Goal: Use online tool/utility: Utilize a website feature to perform a specific function

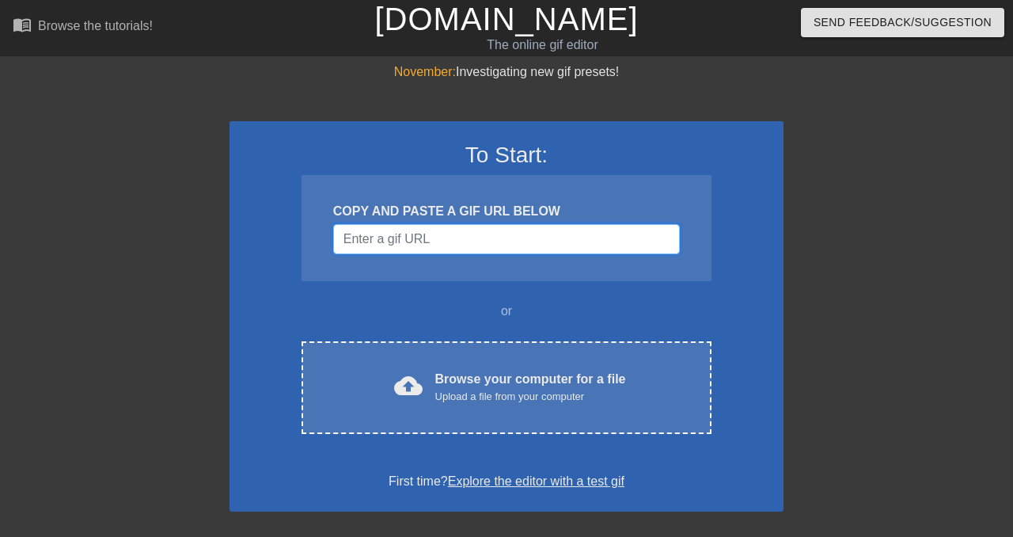
click at [408, 230] on input "Username" at bounding box center [506, 239] width 347 height 30
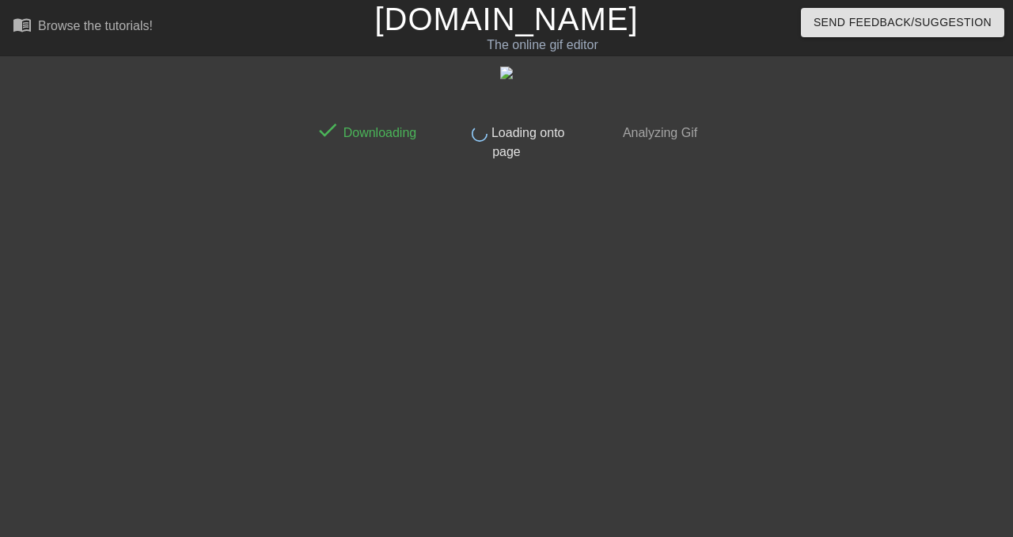
click at [502, 147] on span "Loading onto page" at bounding box center [526, 142] width 77 height 32
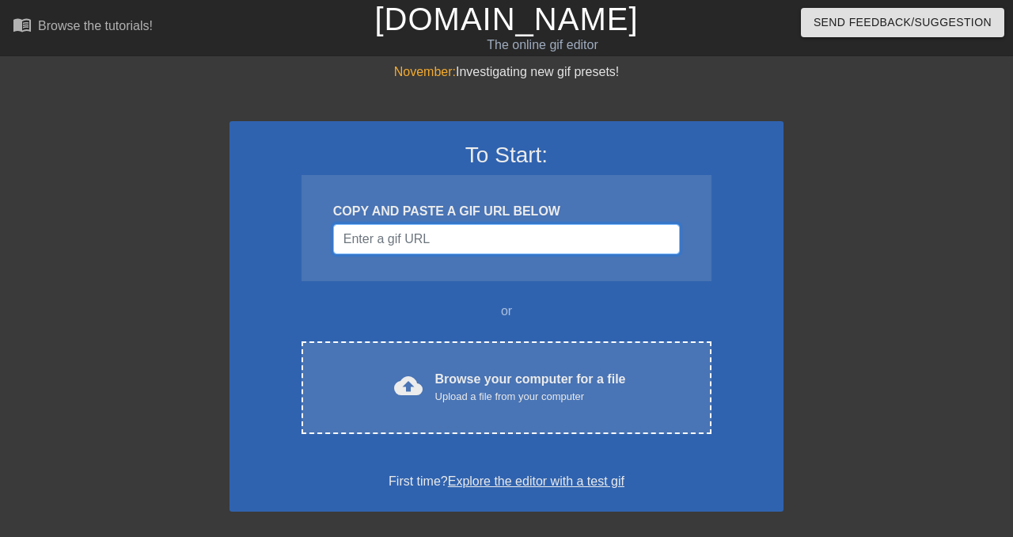
click at [438, 240] on input "Username" at bounding box center [506, 239] width 347 height 30
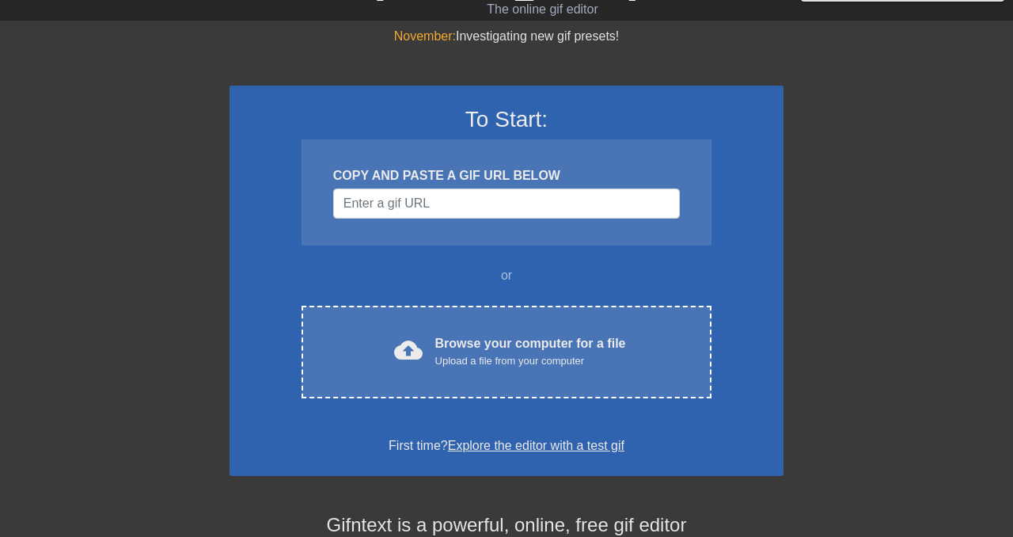
scroll to position [36, 0]
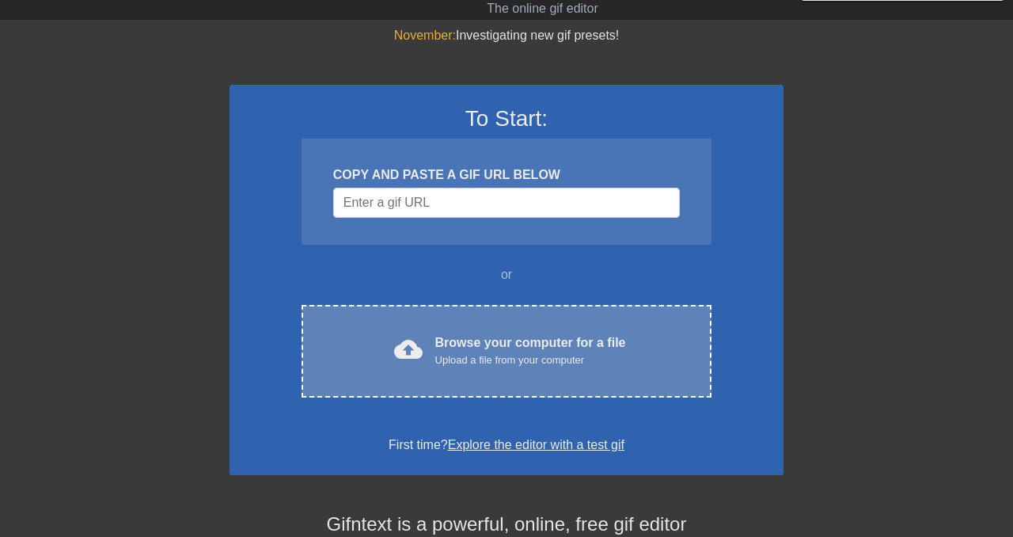
click at [495, 328] on div "cloud_upload Browse your computer for a file Upload a file from your computer C…" at bounding box center [507, 351] width 410 height 93
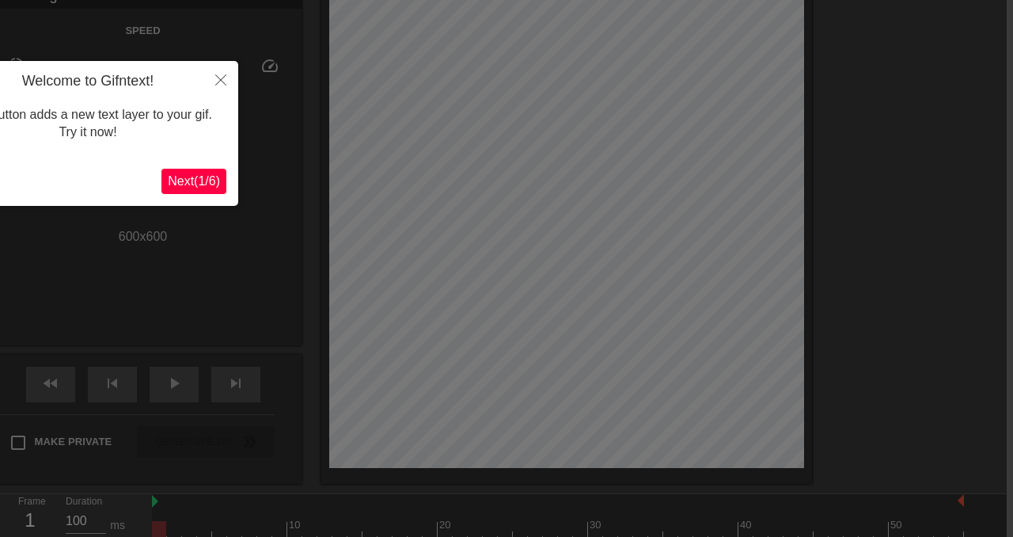
scroll to position [74, 6]
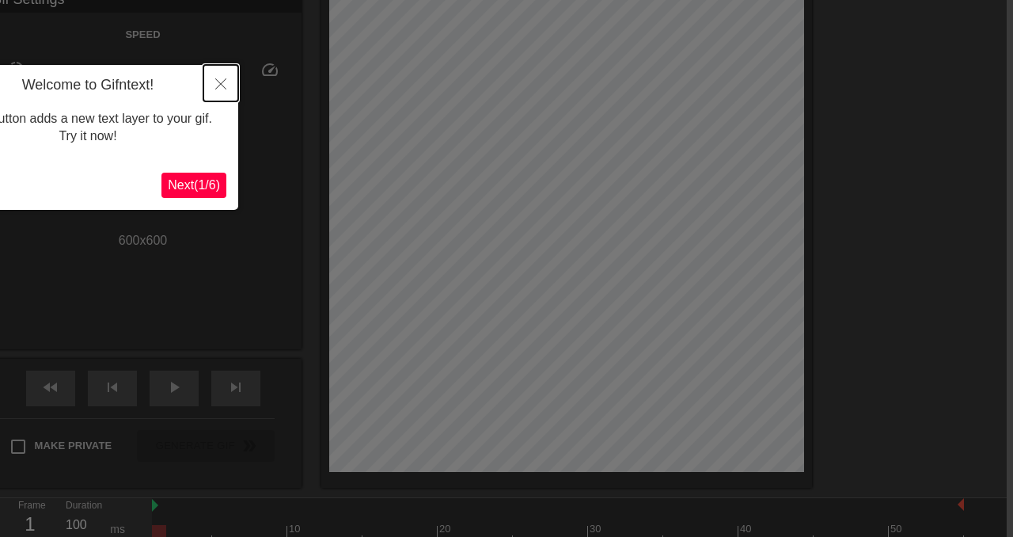
click at [216, 83] on icon "Close" at bounding box center [220, 83] width 11 height 11
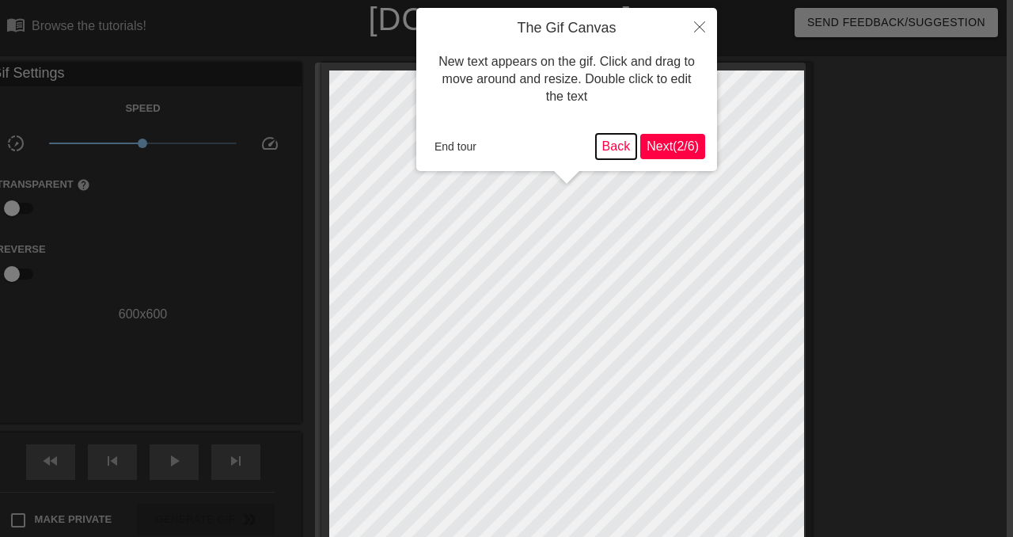
click at [617, 146] on button "Back" at bounding box center [616, 146] width 41 height 25
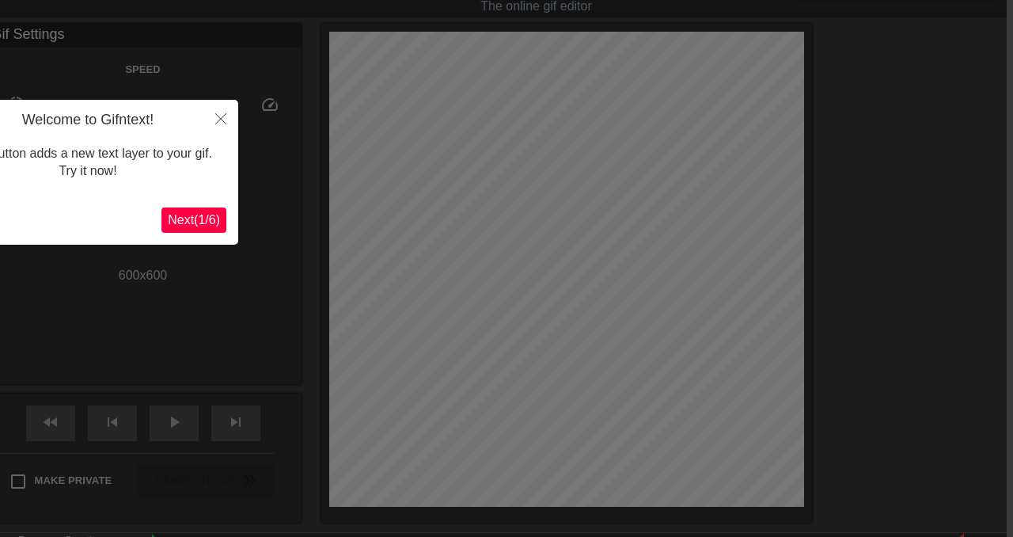
scroll to position [39, 0]
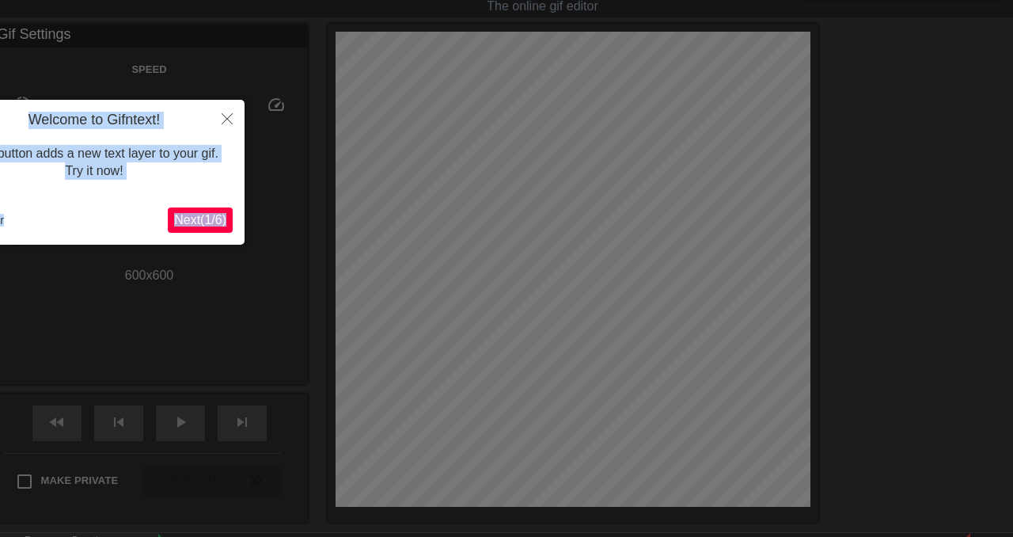
drag, startPoint x: 150, startPoint y: 111, endPoint x: 231, endPoint y: 121, distance: 82.2
click at [231, 121] on div "Welcome to Gifntext! This button adds a new text layer to your gif. Try it now!…" at bounding box center [94, 172] width 301 height 145
click at [70, 205] on div "Welcome to Gifntext! This button adds a new text layer to your gif. Try it now!…" at bounding box center [94, 172] width 301 height 145
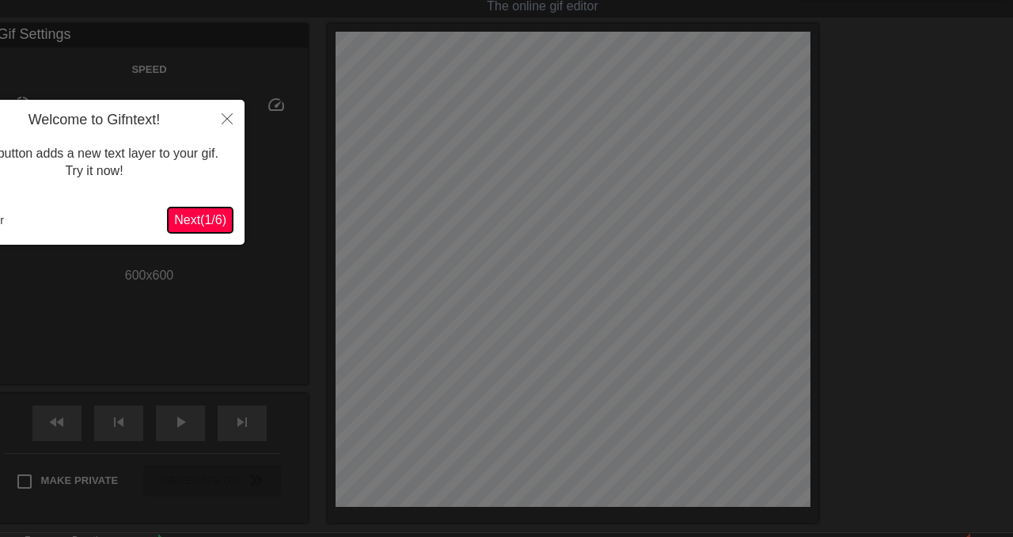
click at [220, 215] on span "Next ( 1 / 6 )" at bounding box center [200, 219] width 52 height 13
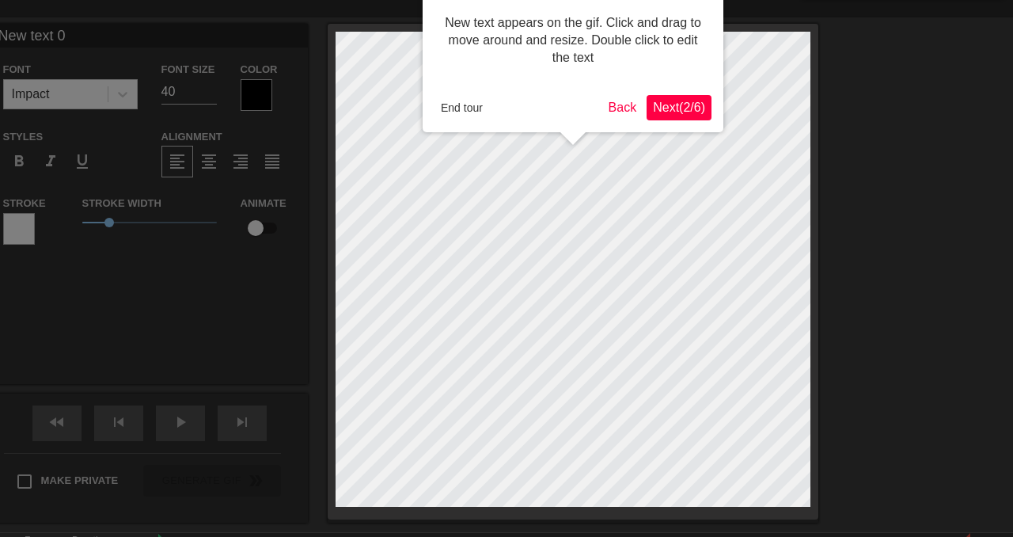
scroll to position [0, 0]
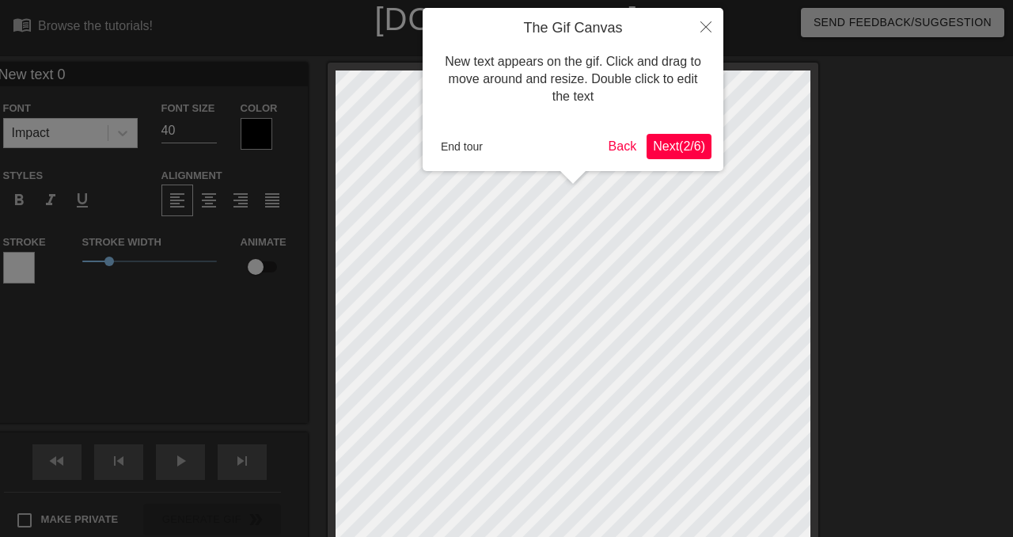
click at [655, 146] on span "Next ( 2 / 6 )" at bounding box center [679, 145] width 52 height 13
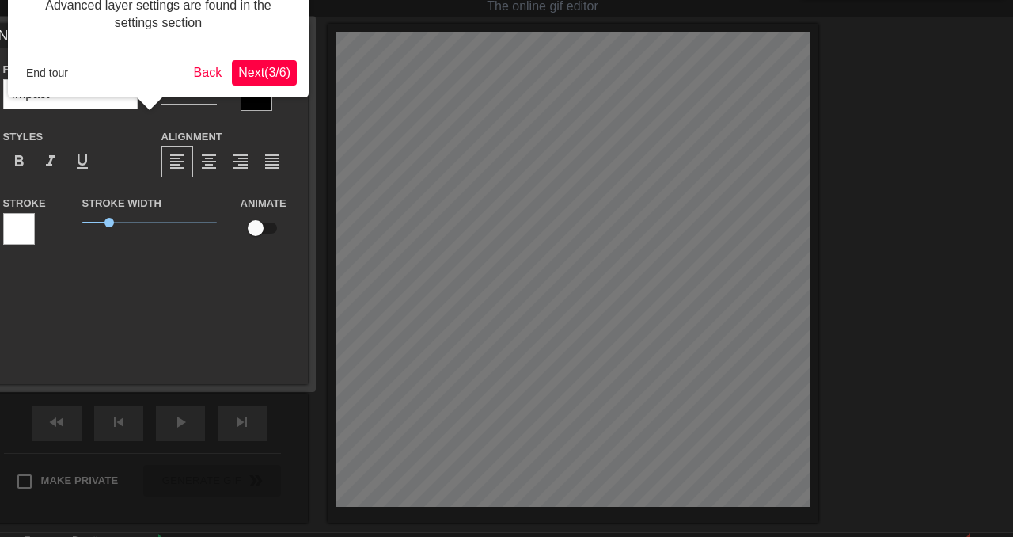
click at [259, 76] on span "Next ( 3 / 6 )" at bounding box center [264, 72] width 52 height 13
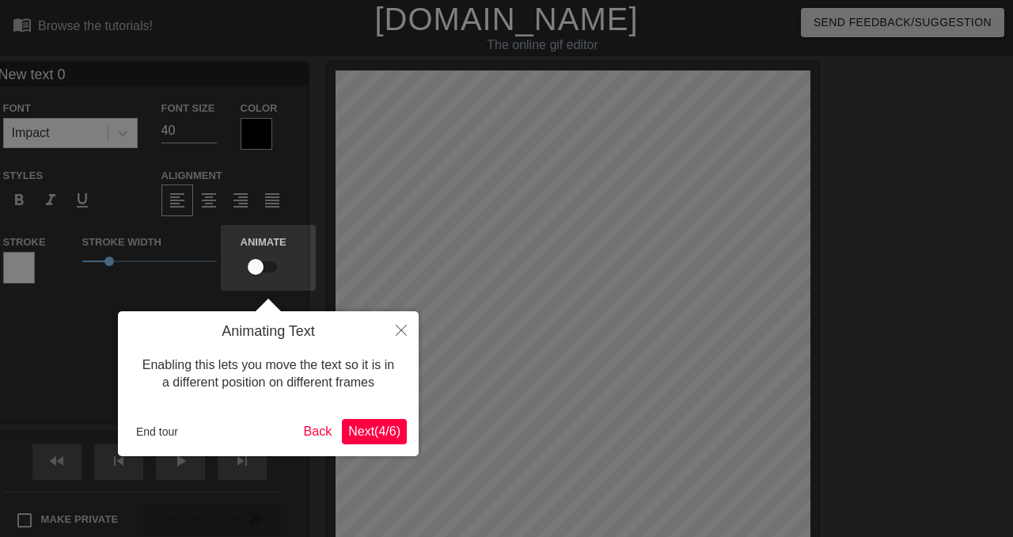
click at [366, 427] on span "Next ( 4 / 6 )" at bounding box center [374, 430] width 52 height 13
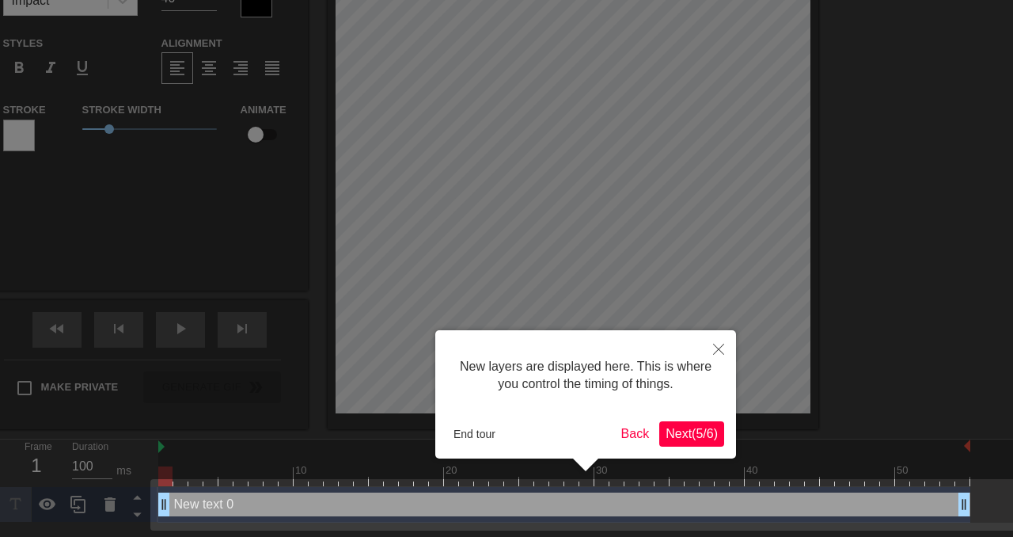
click at [685, 435] on span "Next ( 5 / 6 )" at bounding box center [692, 433] width 52 height 13
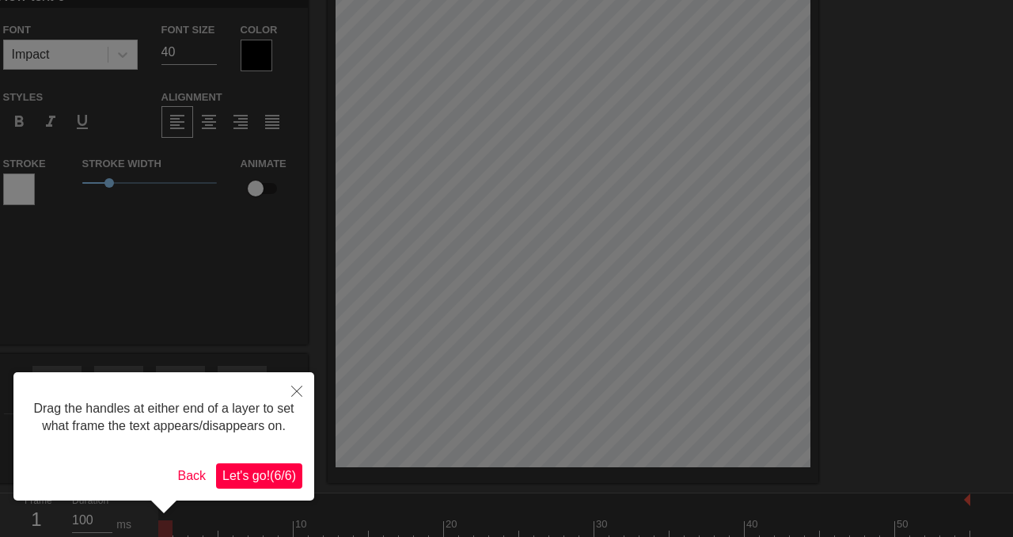
scroll to position [80, 0]
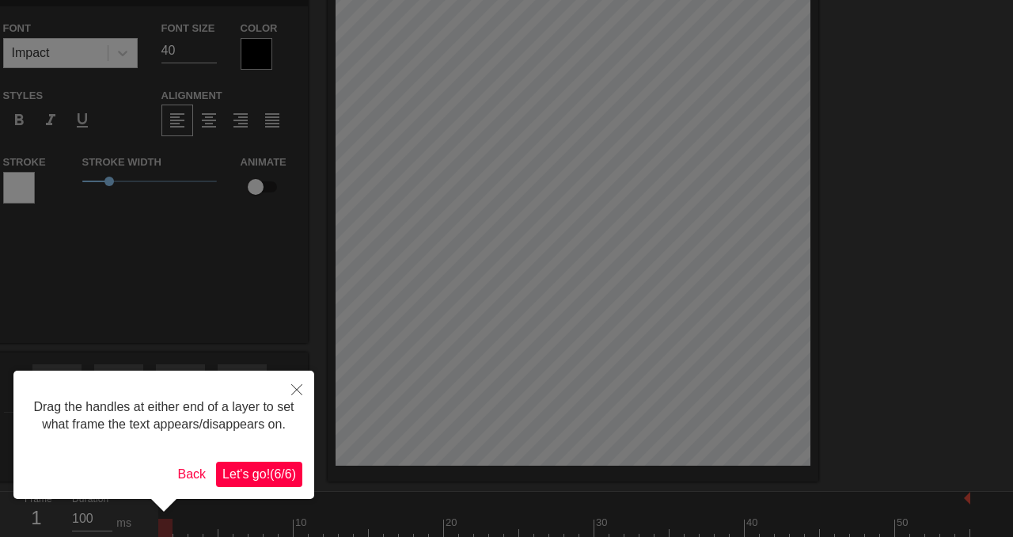
click at [222, 481] on span "Let's go! ( 6 / 6 )" at bounding box center [259, 473] width 74 height 13
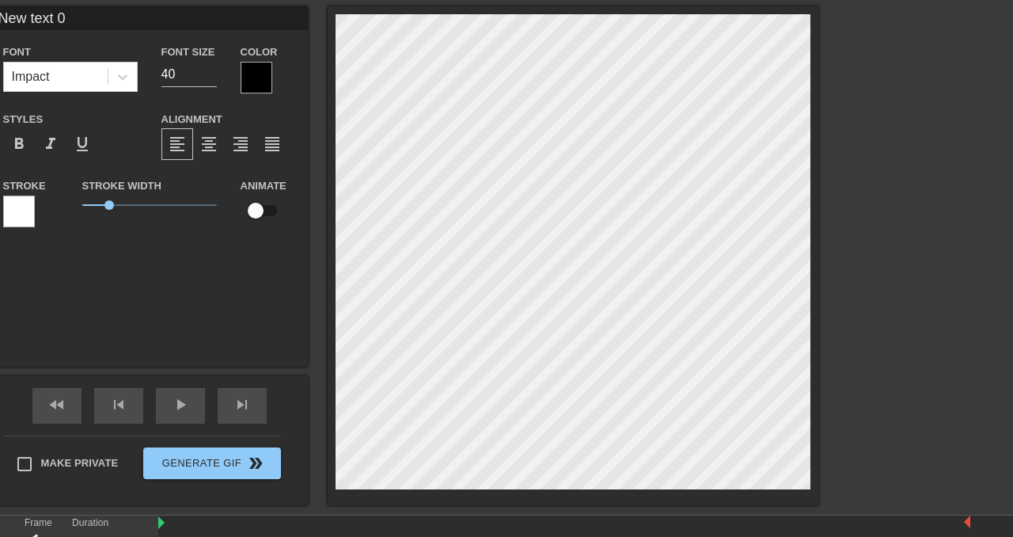
scroll to position [0, 0]
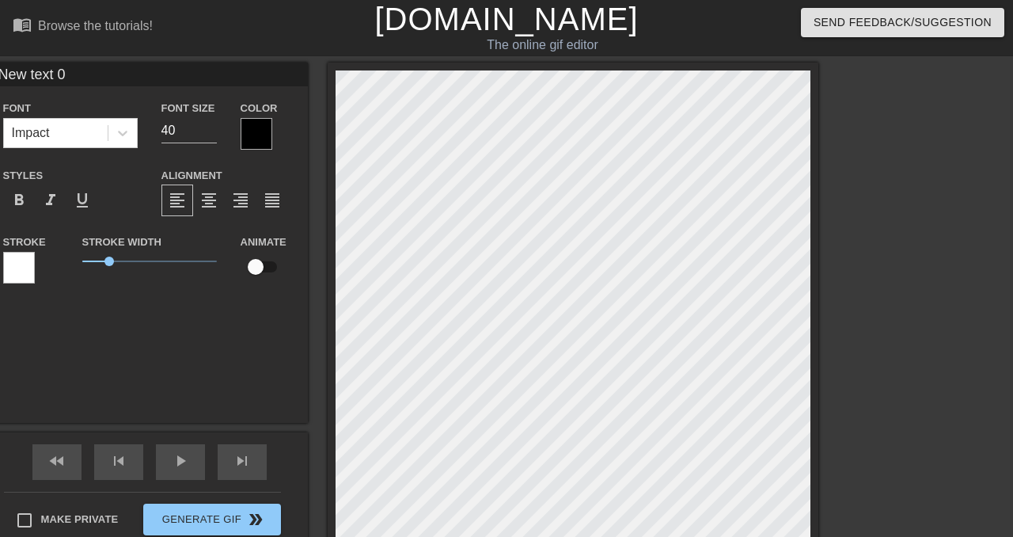
click at [77, 66] on input "New text 0" at bounding box center [149, 75] width 317 height 24
type input "AI Job Description"
click at [173, 123] on input "40" at bounding box center [188, 130] width 55 height 25
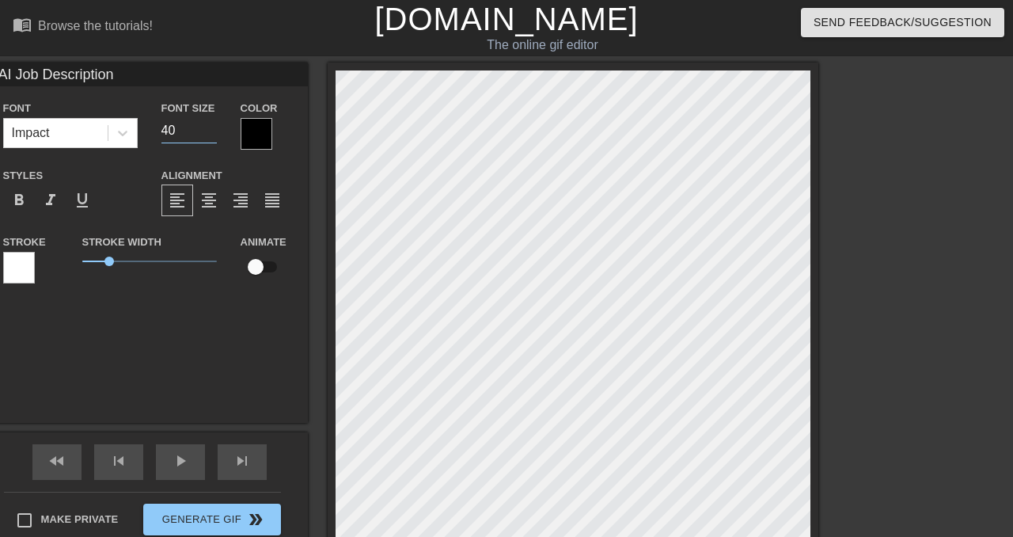
click at [173, 123] on input "40" at bounding box center [188, 130] width 55 height 25
click at [213, 136] on input "39" at bounding box center [188, 130] width 55 height 25
click at [213, 136] on input "38" at bounding box center [188, 130] width 55 height 25
click at [213, 136] on input "37" at bounding box center [188, 130] width 55 height 25
click at [213, 136] on input "36" at bounding box center [188, 130] width 55 height 25
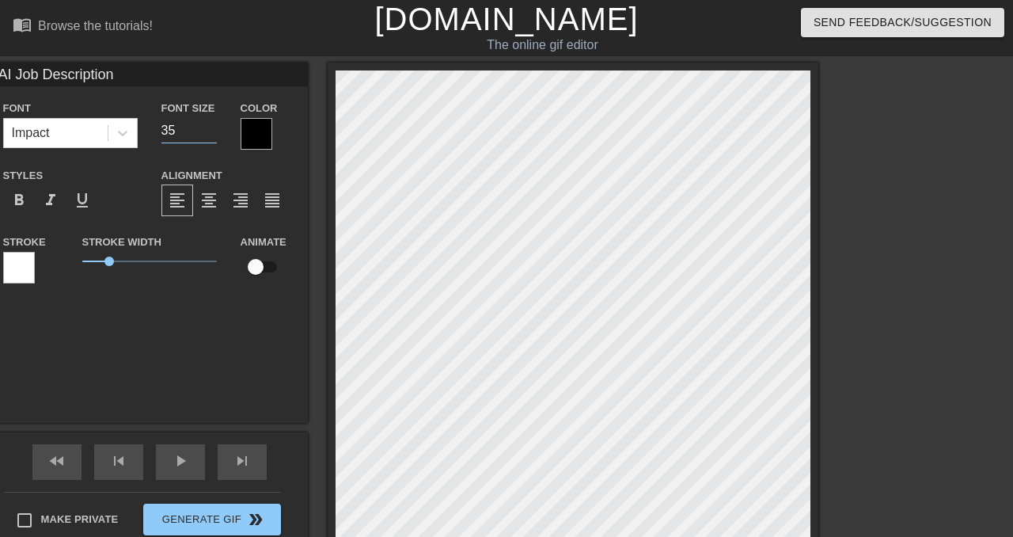
click at [213, 136] on input "35" at bounding box center [188, 130] width 55 height 25
click at [213, 136] on input "34" at bounding box center [188, 130] width 55 height 25
type input "33"
click at [213, 136] on input "33" at bounding box center [188, 130] width 55 height 25
click at [265, 135] on div at bounding box center [257, 134] width 32 height 32
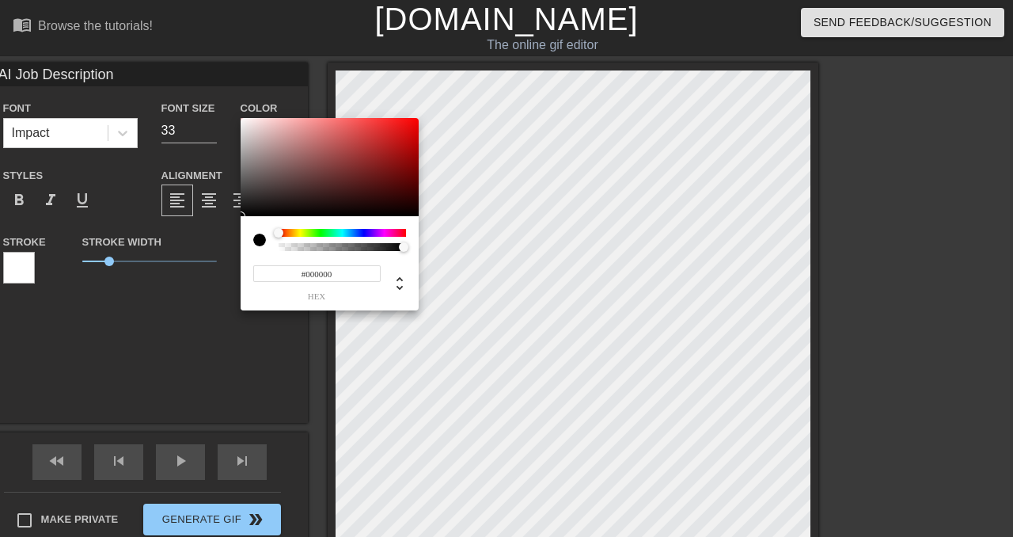
click at [279, 245] on div at bounding box center [342, 247] width 127 height 8
type input "0"
drag, startPoint x: 401, startPoint y: 245, endPoint x: 259, endPoint y: 247, distance: 142.5
click at [259, 247] on div at bounding box center [329, 240] width 153 height 22
type input "1"
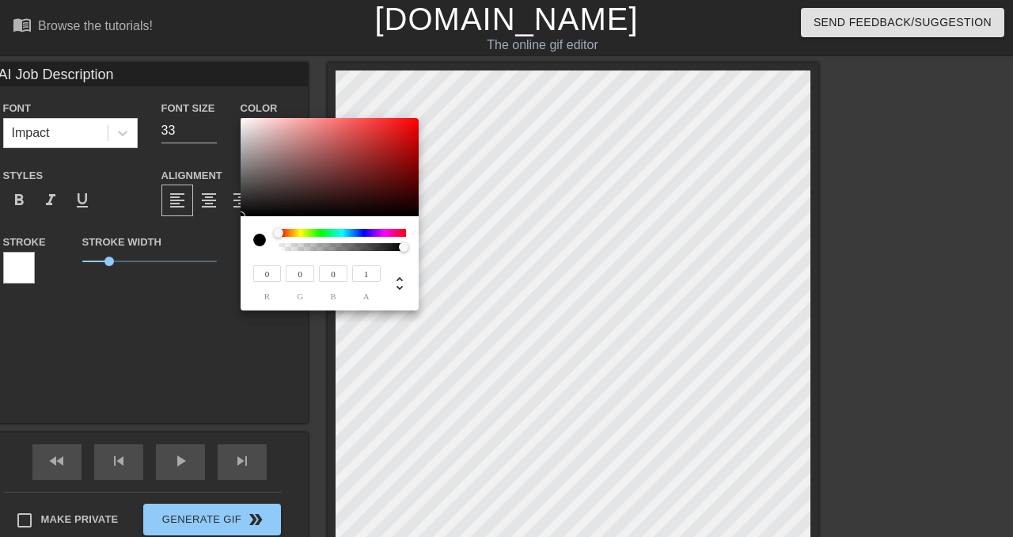
drag, startPoint x: 278, startPoint y: 245, endPoint x: 448, endPoint y: 247, distance: 170.2
click at [449, 247] on div "0 r 0 g 0 b 1 a" at bounding box center [506, 268] width 1013 height 537
type input "249"
type input "244"
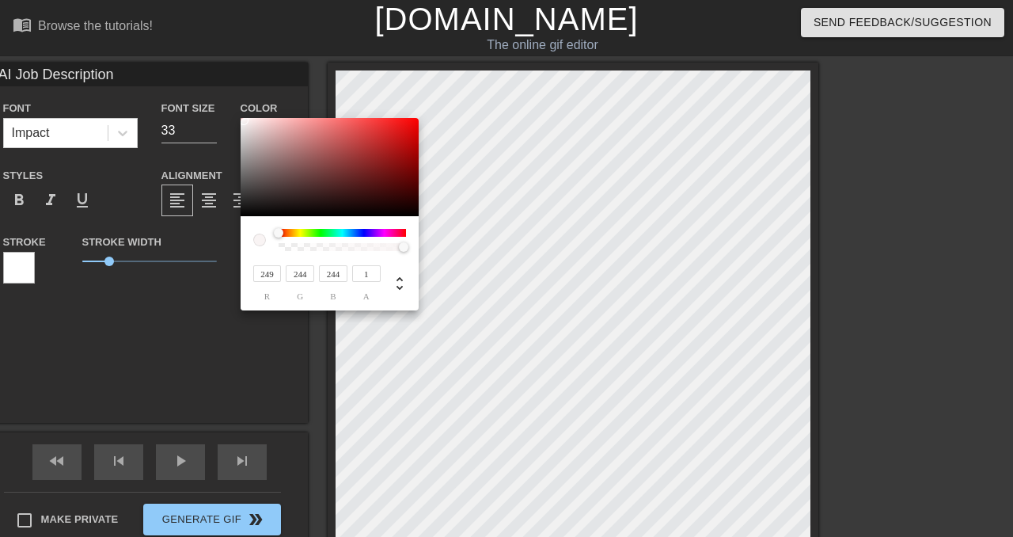
click at [244, 120] on div at bounding box center [330, 167] width 178 height 98
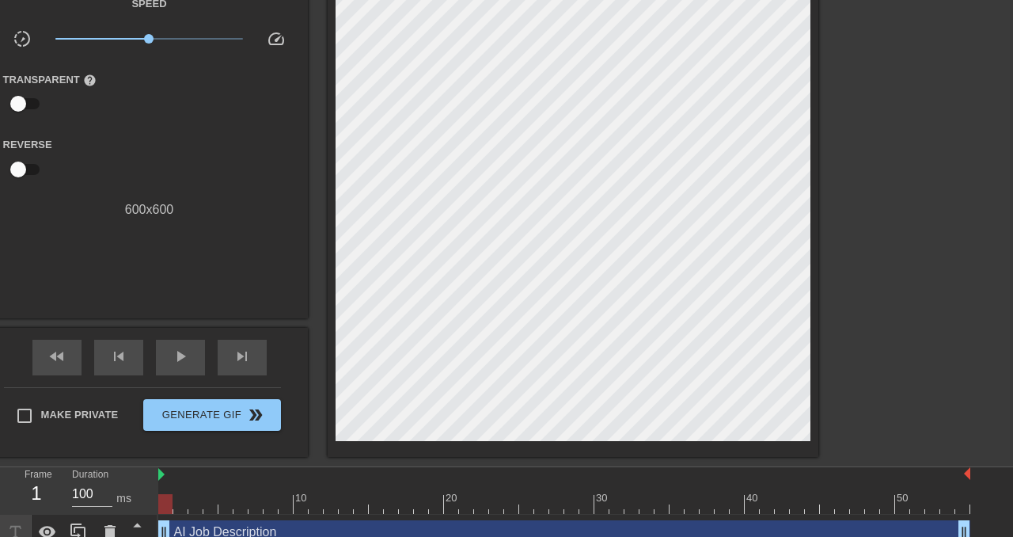
scroll to position [120, 0]
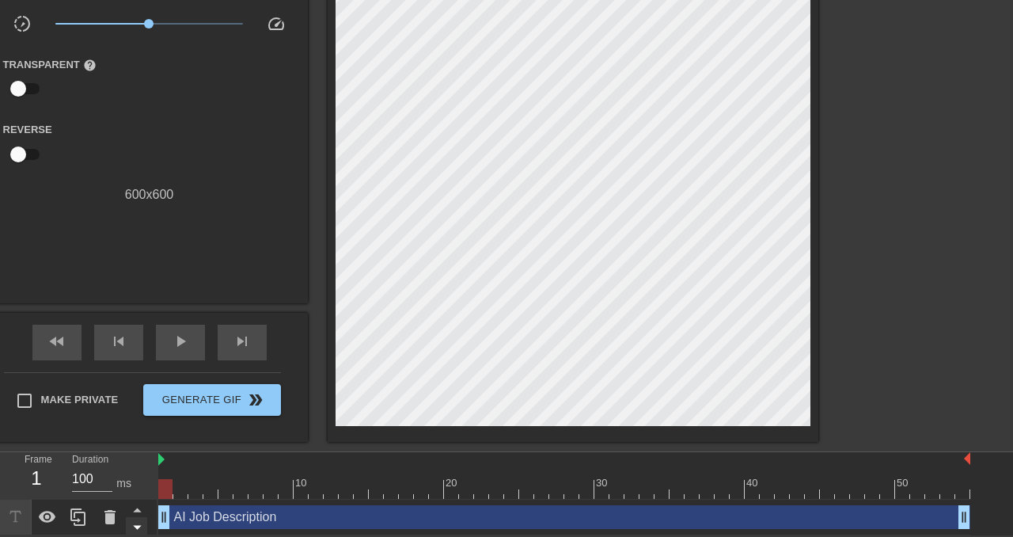
drag, startPoint x: 169, startPoint y: 518, endPoint x: 142, endPoint y: 519, distance: 27.8
click at [142, 519] on div "Frame 1 Duration 100 ms 10 20 30 40 50 AI Job Description drag_handle drag_hand…" at bounding box center [506, 493] width 1013 height 83
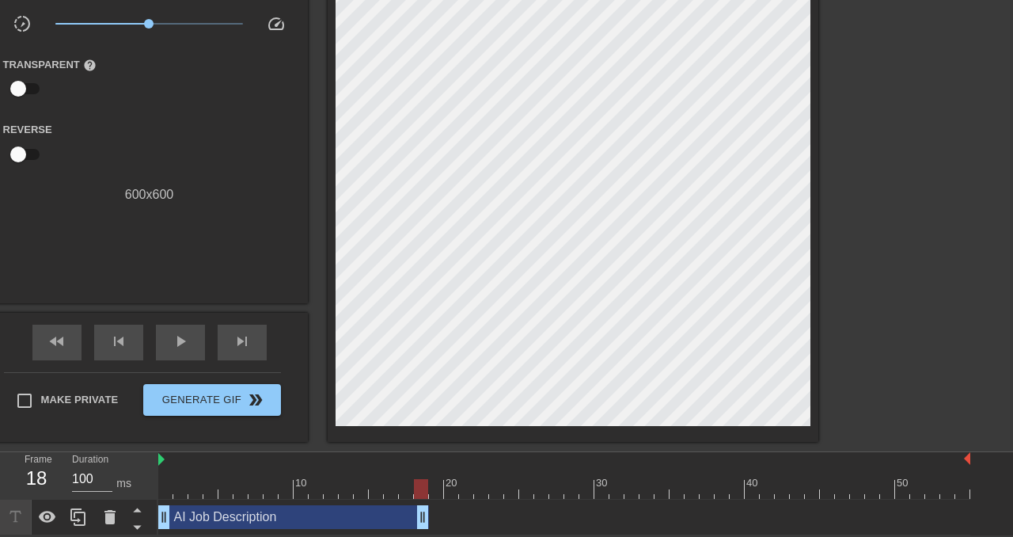
drag, startPoint x: 963, startPoint y: 514, endPoint x: 427, endPoint y: 535, distance: 536.4
click at [427, 535] on html "menu_book Browse the tutorials! Gifntext.com The online gif editor Send Feedbac…" at bounding box center [506, 207] width 1013 height 655
click at [431, 524] on div "AI Job Description drag_handle drag_handle" at bounding box center [564, 517] width 812 height 24
click at [432, 513] on div "AI Job Description drag_handle drag_handle" at bounding box center [564, 517] width 812 height 24
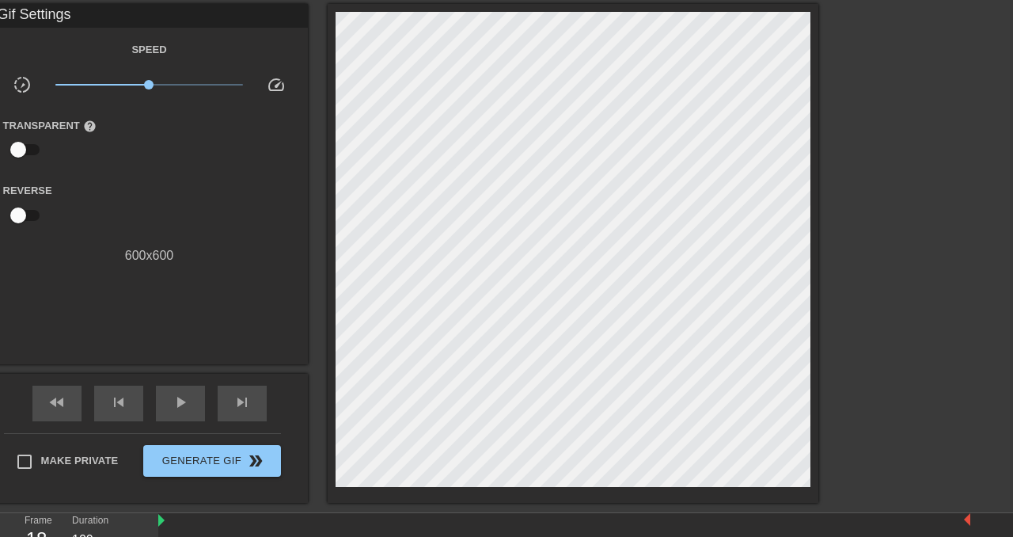
scroll to position [0, 0]
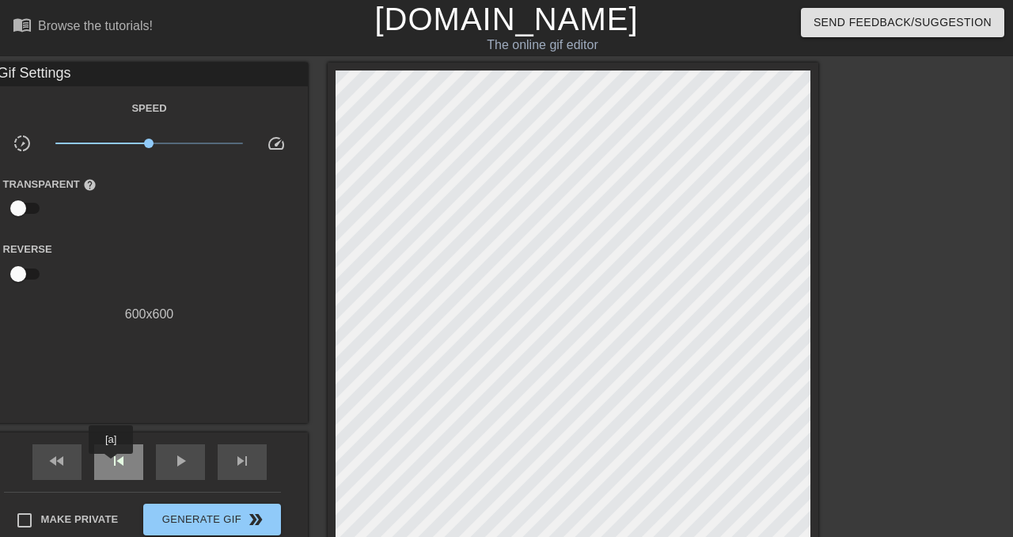
click at [112, 465] on span "skip_previous" at bounding box center [118, 460] width 19 height 19
click at [231, 466] on div "skip_next" at bounding box center [242, 462] width 49 height 36
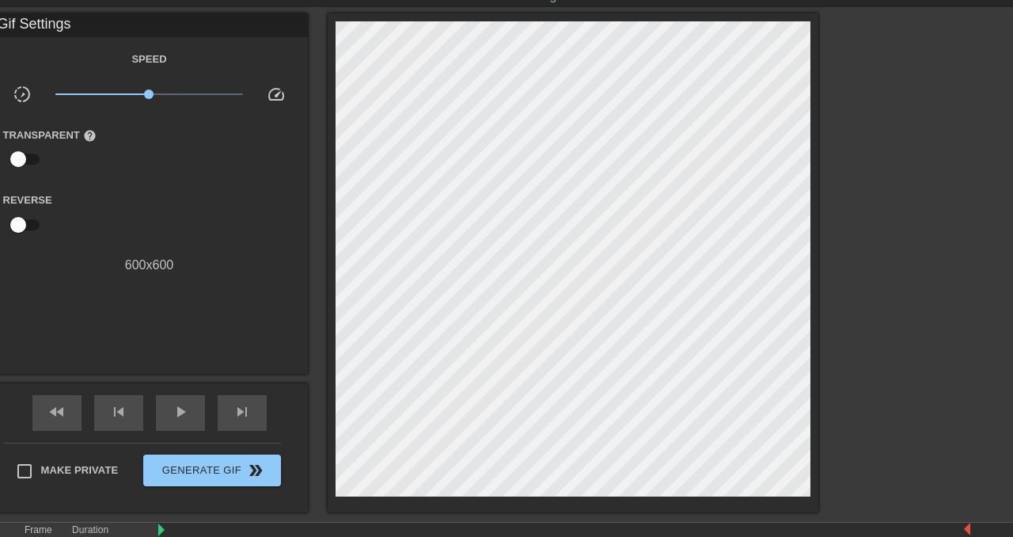
scroll to position [120, 0]
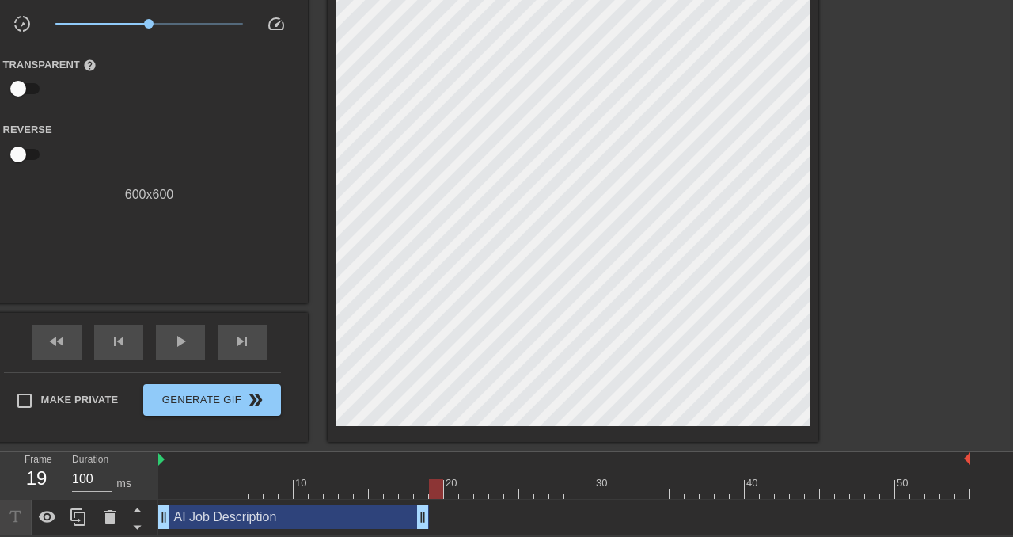
click at [16, 515] on icon at bounding box center [15, 516] width 18 height 18
click at [230, 519] on div "AI Job Description drag_handle drag_handle" at bounding box center [293, 517] width 271 height 24
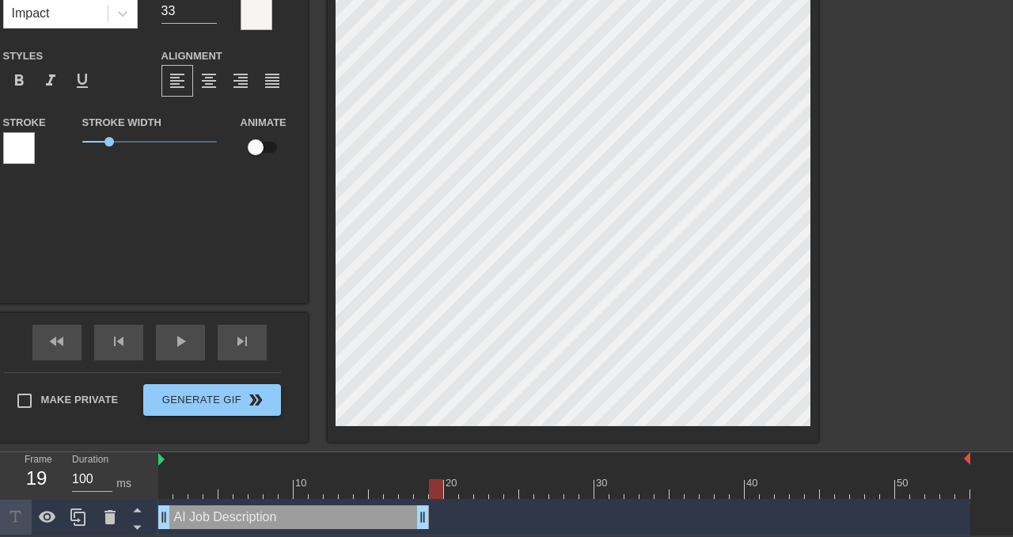
click at [414, 517] on div "AI Job Description drag_handle drag_handle" at bounding box center [293, 517] width 271 height 24
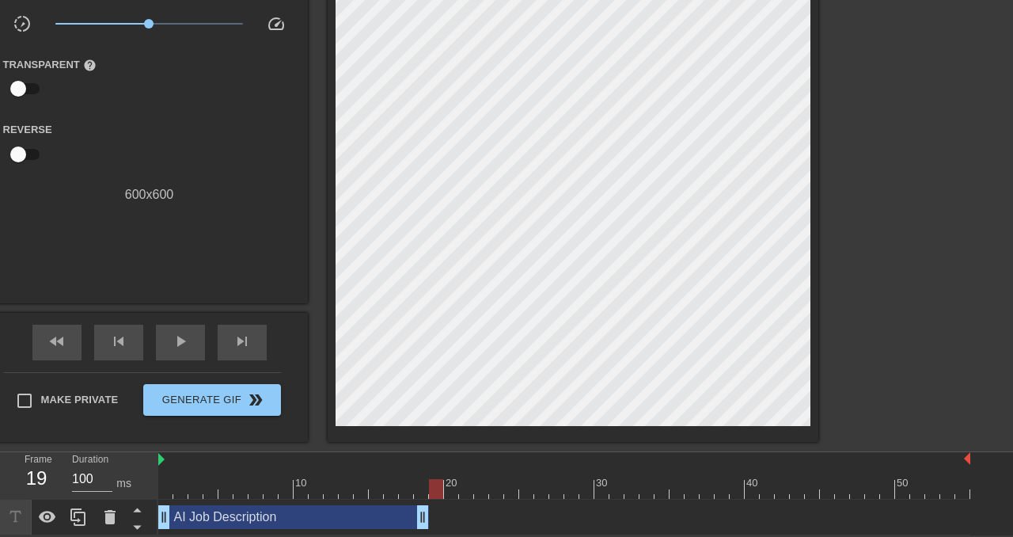
click at [454, 516] on div "AI Job Description drag_handle drag_handle" at bounding box center [564, 517] width 812 height 24
click at [454, 515] on div "AI Job Description drag_handle drag_handle" at bounding box center [564, 517] width 812 height 24
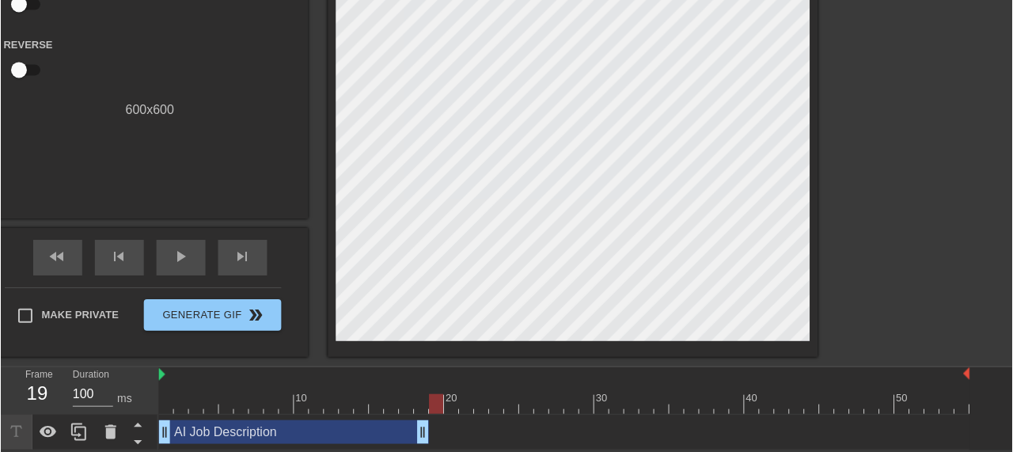
scroll to position [205, 0]
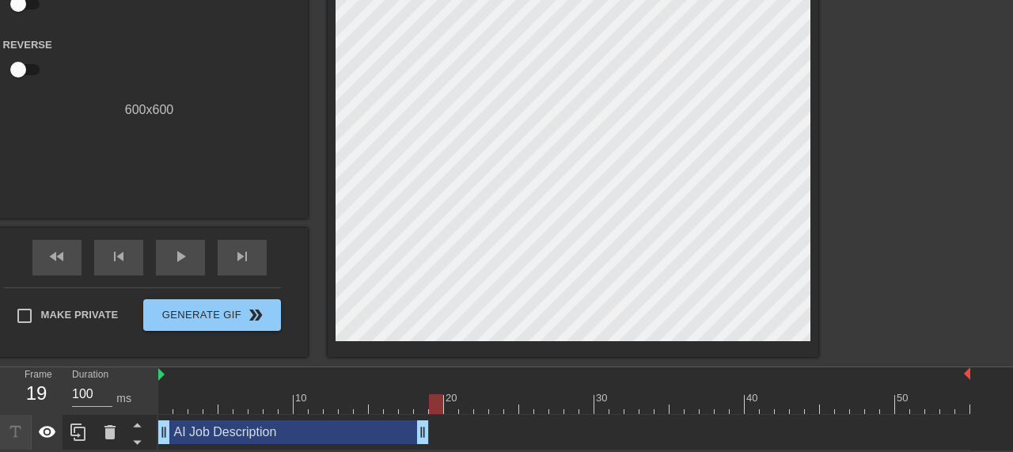
click at [53, 436] on icon at bounding box center [47, 432] width 19 height 19
click at [85, 431] on icon at bounding box center [77, 432] width 15 height 17
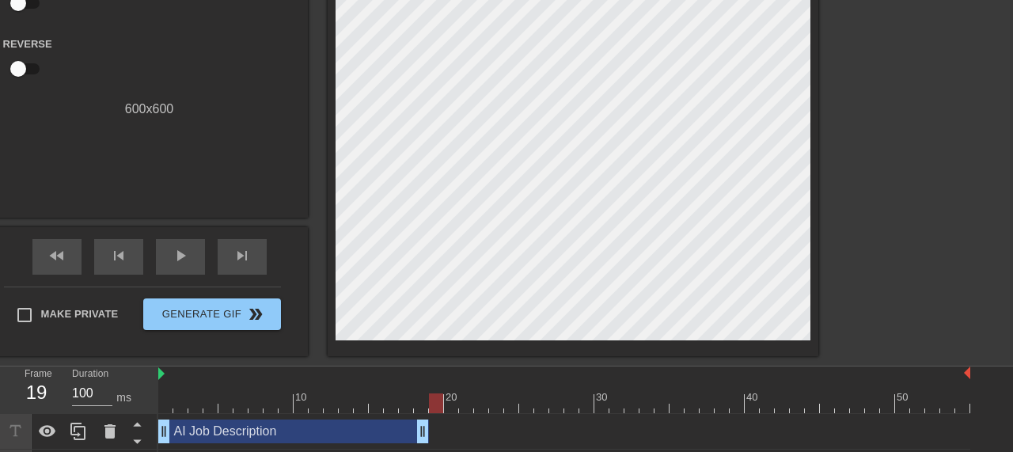
click at [455, 429] on div "AI Job Description drag_handle drag_handle" at bounding box center [564, 432] width 812 height 24
drag, startPoint x: 405, startPoint y: 435, endPoint x: 353, endPoint y: 449, distance: 53.4
click at [353, 449] on div "AI Job Description drag_handle drag_handle AI Job Description drag_handle drag_…" at bounding box center [585, 449] width 855 height 71
click at [433, 432] on div "AI Job Description drag_handle drag_handle" at bounding box center [564, 432] width 812 height 24
click at [431, 436] on div "AI Job Description drag_handle drag_handle" at bounding box center [564, 432] width 812 height 24
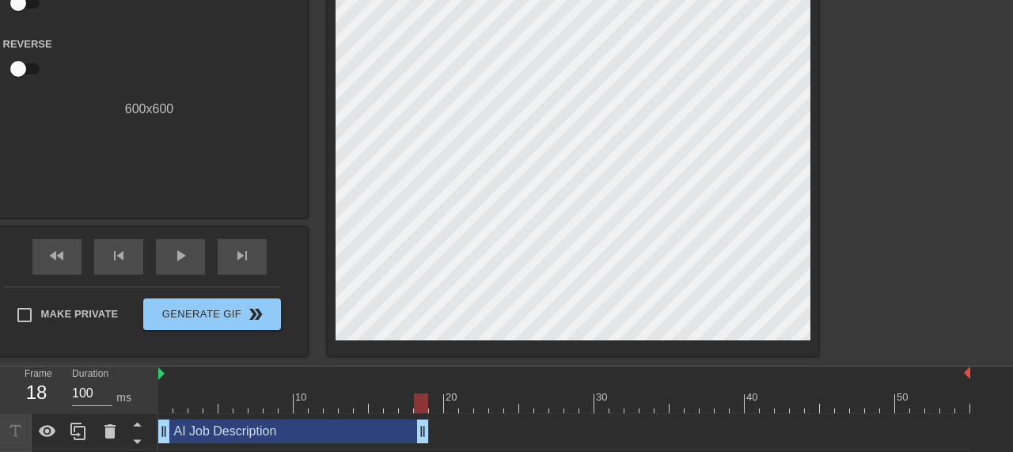
scroll to position [0, 0]
